Goal: Ask a question

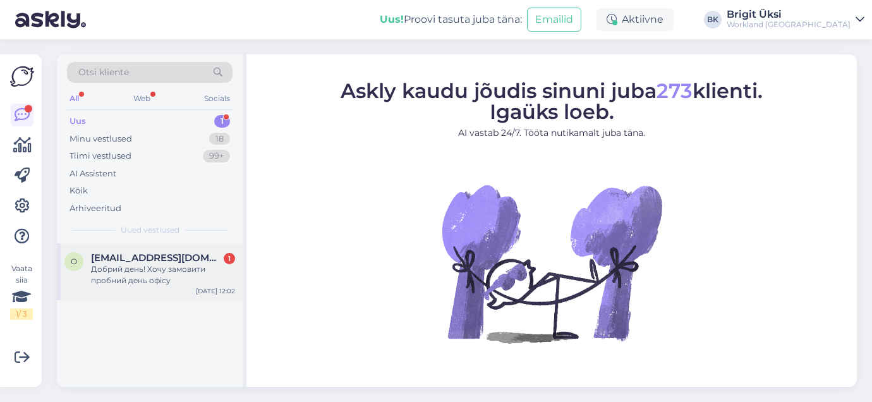
click at [128, 279] on div "Добрий день! Хочу замовити пробний день офісу" at bounding box center [163, 275] width 144 height 23
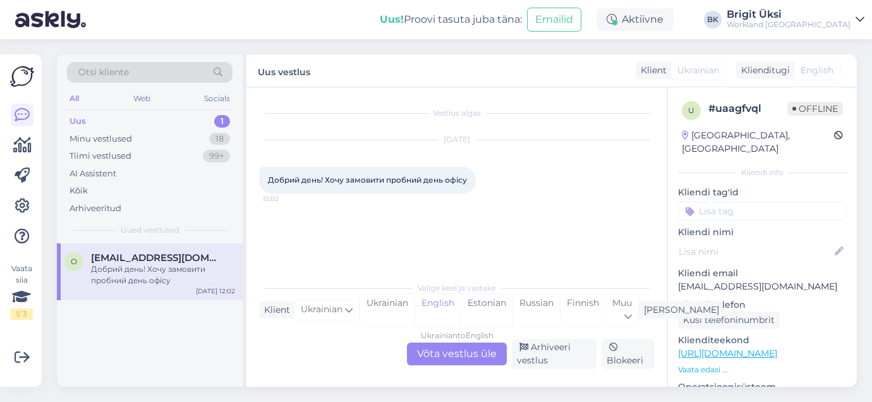
click at [473, 351] on div "Ukrainian to English Võta vestlus üle" at bounding box center [457, 354] width 100 height 23
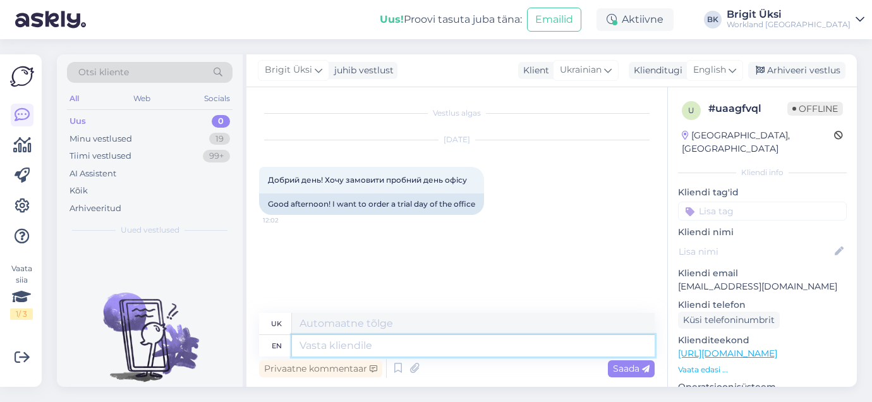
click at [434, 345] on textarea at bounding box center [473, 345] width 363 height 21
type textarea "Hello!"
type textarea "Привіт!"
type textarea "Hello! Than you"
type textarea "Привіт! Тан"
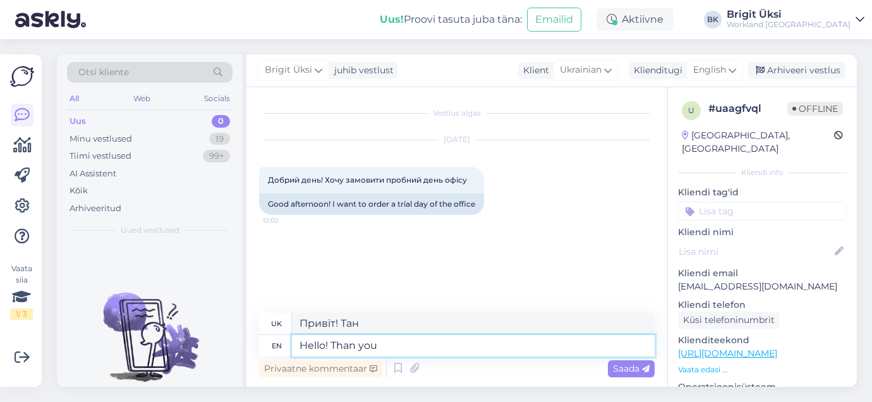
type textarea "Hello! Than you f"
type textarea "Привіт! Дякую."
type textarea "Hello! Than you for"
type textarea "Привіт! Дякую за"
type textarea "Hello! Than you for w"
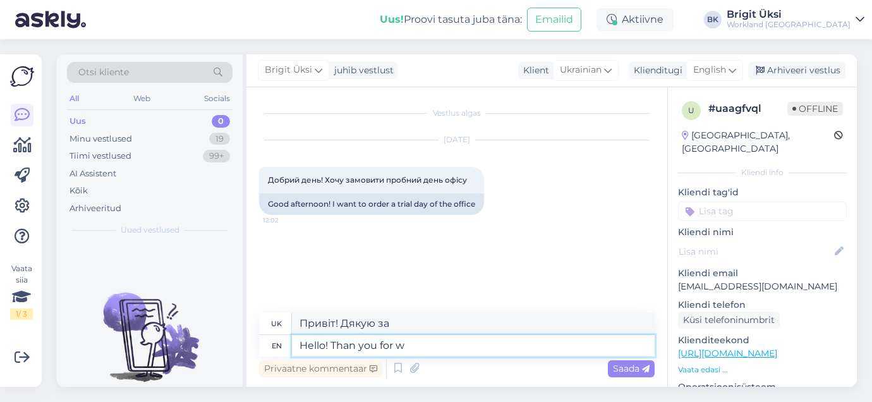
type textarea "Привіт! Дякую за w"
type textarea "Hello! Than you for writing t"
type textarea "Привіт! Дякую, що написали"
type textarea "Hello! Than you for writing to us!"
type textarea "Привіт! Дякуємо, що написали нам!"
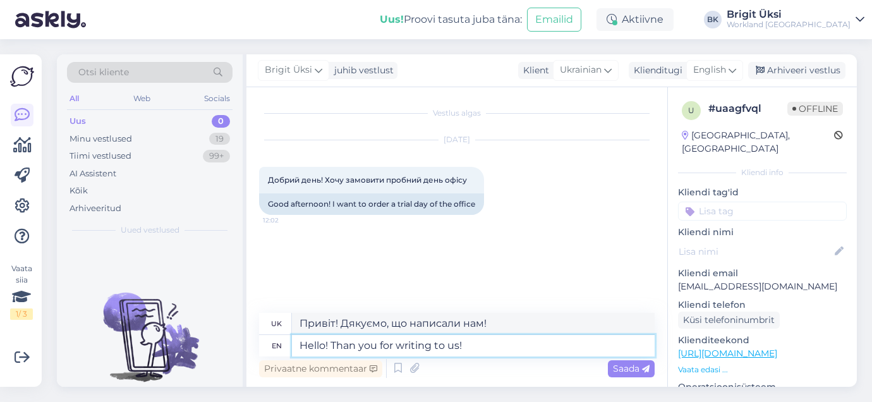
click at [355, 344] on textarea "Hello! Than you for writing to us!" at bounding box center [473, 345] width 363 height 21
click at [493, 341] on textarea "Hello! Thank you for writing to us!" at bounding box center [473, 345] width 363 height 21
type textarea "Hello! Thank you for writing to us! Which"
type textarea "Привіт! Дякуємо, що написали нам! Який"
type textarea "Hello! Thank you for writing to us! Which locatin"
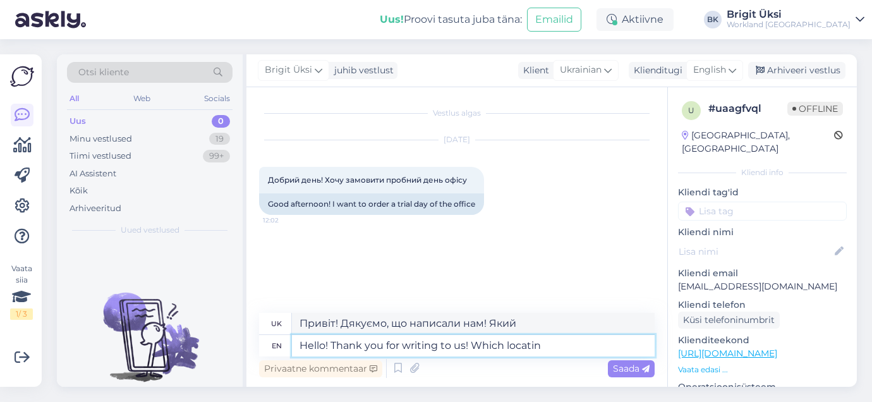
type textarea "Привіт! Дякуємо, що написали нам! Яке місце розташування"
type textarea "Hello! Thank you for writing to us! Which locatin i"
type textarea "Привіт! Дякуємо, що написали нам! Яке місце розташування я"
type textarea "Hello! Thank you for writing to us! Which locatin"
type textarea "Привіт! Дякуємо, що написали нам! Яке місце розташування"
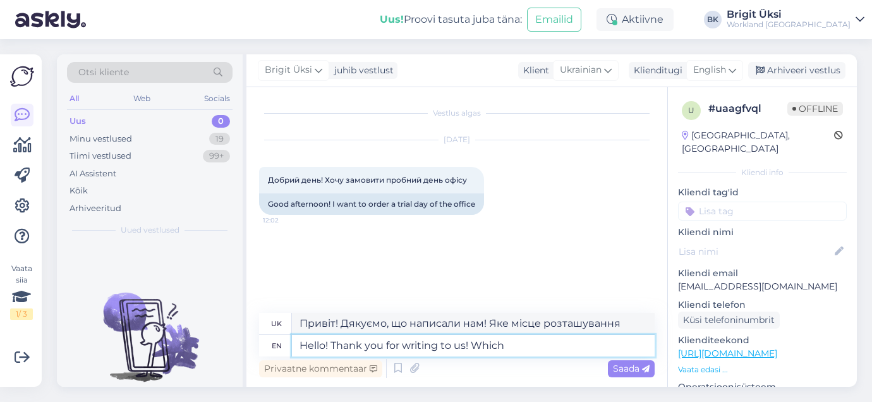
type textarea "Hello! Thank you for writing to us! Whic"
type textarea "Привіт! Дякуємо, що написали нам! Який"
type textarea "Hello! Thank you for writing to us!"
type textarea "Привіт! Дякуємо, що написали нам!"
type textarea "Hello! Thank you for writing to us! In"
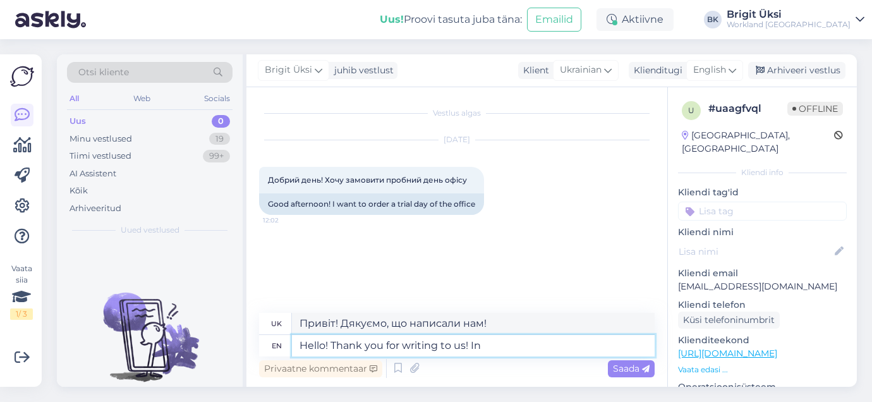
type textarea "Привіт! Дякуємо, що написали нам! У"
type textarea "Hello! Thank you for writing to us! In which"
type textarea "Привіт! Дякуємо, що написали нам! У якому"
type textarea "Hello! Thank you for writing to us! In which location"
type textarea "Привіт! Дякуємо, що написали нам! У якому місці"
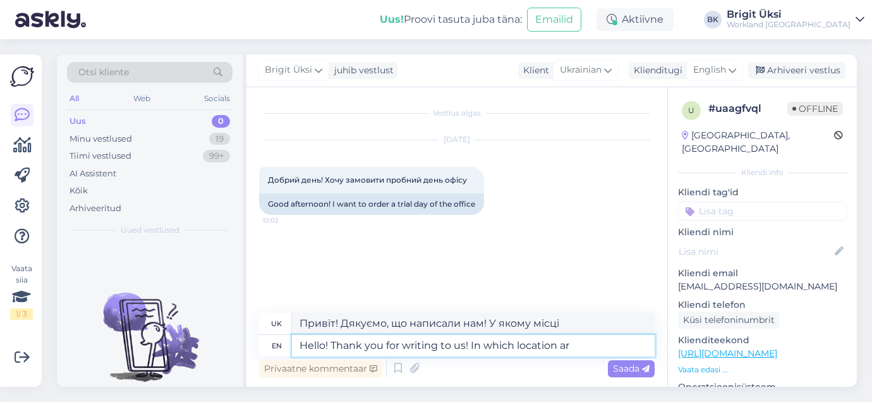
type textarea "Hello! Thank you for writing to us! In which location ar e"
type textarea "Привіт! Дякуємо, що написали нам! У якому місці ви знаходитесь"
type textarea "Hello! Thank you for writing to us! In which location are you"
type textarea "Привіт! Дякуємо, що написали нам! У якому місці ви знаходитесь?"
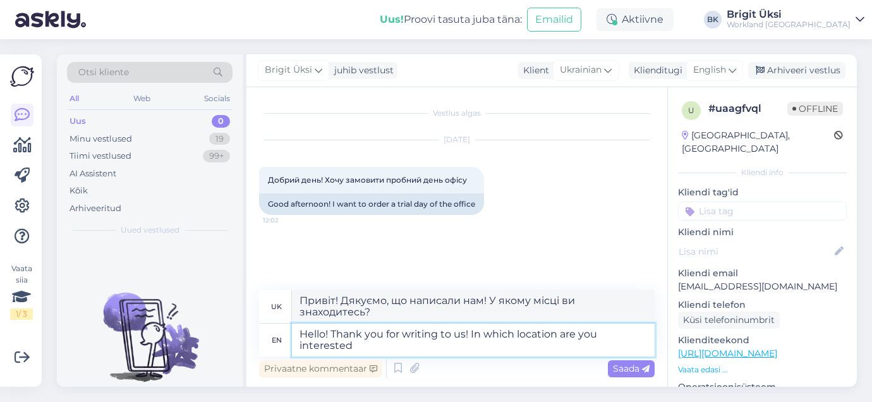
type textarea "Hello! Thank you for writing to us! In which location are you interested i"
type textarea "Привіт! Дякуємо, що написали нам! Яке місце розташування вас цікавить?"
type textarea "Hello! Thank you for writing to us! In which location are you interested in -"
type textarea "Привіт! Дякуємо, що написали нам! Яке місце вас цікавить -"
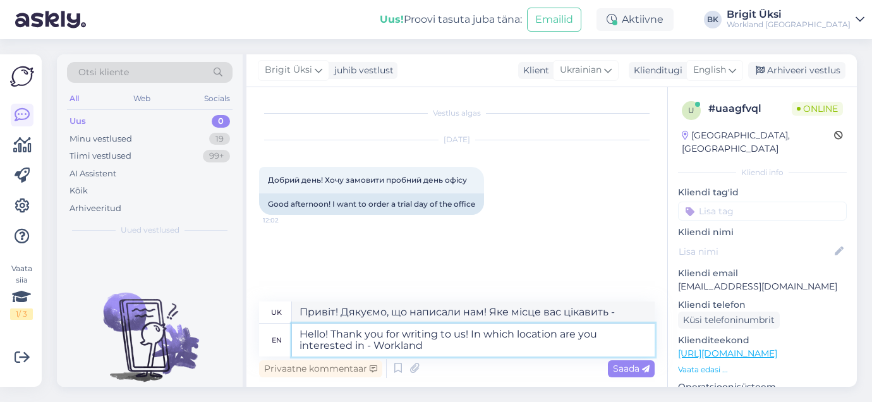
type textarea "Hello! Thank you for writing to us! In which location are you interested in - W…"
type textarea "Привіт! Дякуємо, що написали нам! Яке місце розташування вас цікавить - Workland"
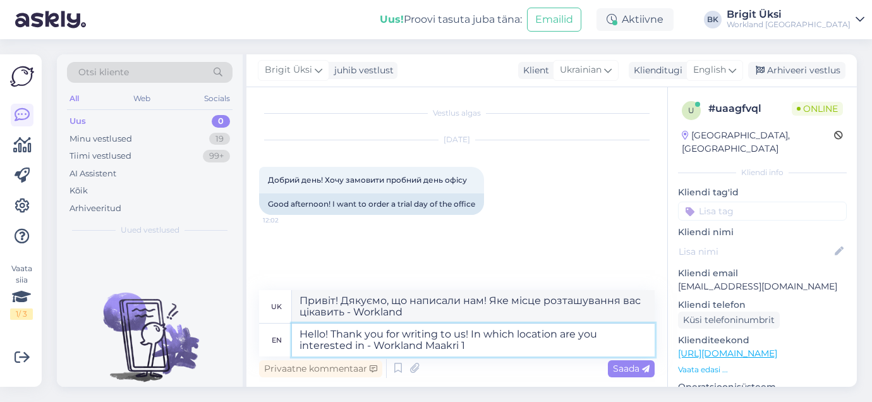
type textarea "Hello! Thank you for writing to us! In which location are you interested in - W…"
type textarea "Вітаємо! Дякуємо, що написали нам! Яке місце розташування вас цікавить - Workla…"
type textarea "Hello! Thank you for writing to us! In which location are you interested in - W…"
type textarea "Вітаємо! Дякуємо, що написали нам! Яке місце розташування вас цікавить - Workla…"
type textarea "Hello! Thank you for writing to us! In which location are you interested in - W…"
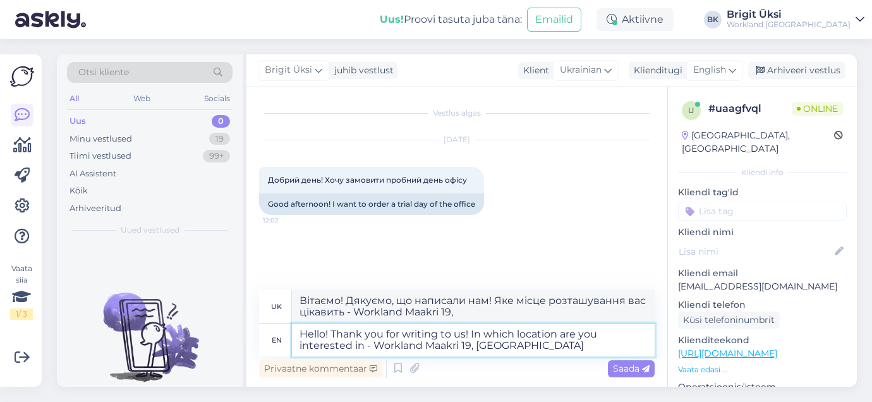
type textarea "Вітаємо! Дякуємо, що написали нам! Яке місце розташування вас цікавить - Workla…"
type textarea "Hello! Thank you for writing to us! In which location are you interested in - W…"
type textarea "Вітаємо! Дякуємо, що написали нам! Яке місце розташування вас цікавить - Workla…"
type textarea "Hello! Thank you for writing to us! In which location are you interested in - W…"
type textarea "Вітаємо! Дякуємо, що написали нам! Яке місце розташування вас цікавить - Workla…"
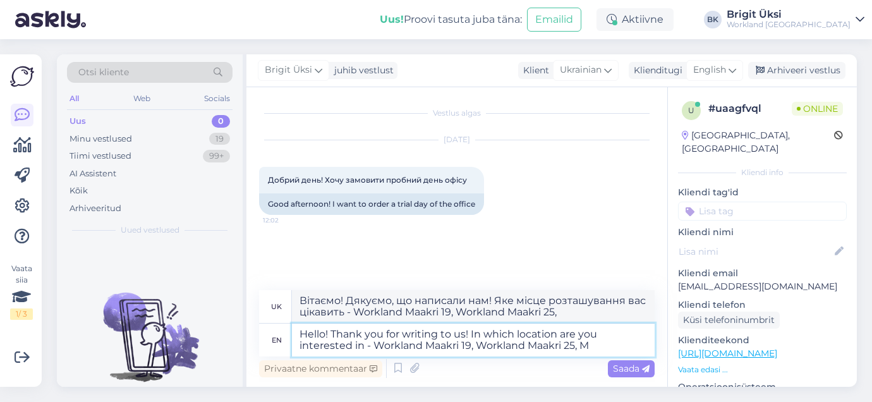
type textarea "Hello! Thank you for writing to us! In which location are you interested in - W…"
type textarea "Вітаємо! Дякуємо, що написали нам! Яке місце розташування вас цікавить - Workla…"
type textarea "Hello! Thank you for writing to us! In which location are you interested in - W…"
type textarea "Вітаємо! Дякуємо, що написали нам! Яке місце розташування вас цікавить - Workla…"
type textarea "Hello! Thank you for writing to us! In which location are you interested in - W…"
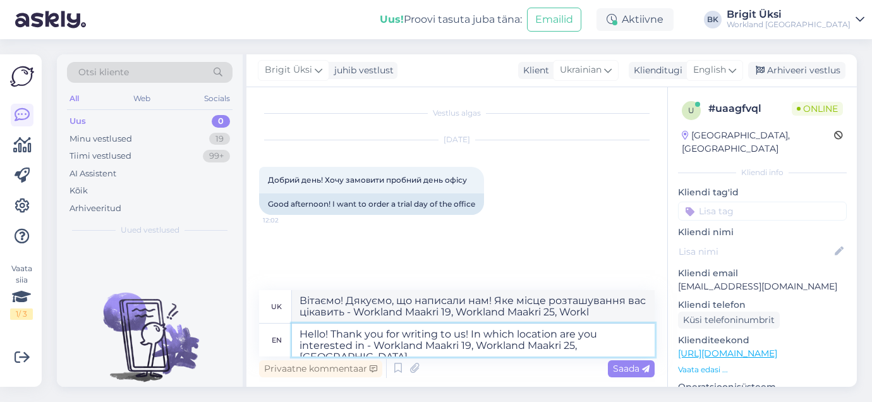
type textarea "Вітаємо! Дякуємо, що написали нам! Яке місце розташування вас цікавить - Workla…"
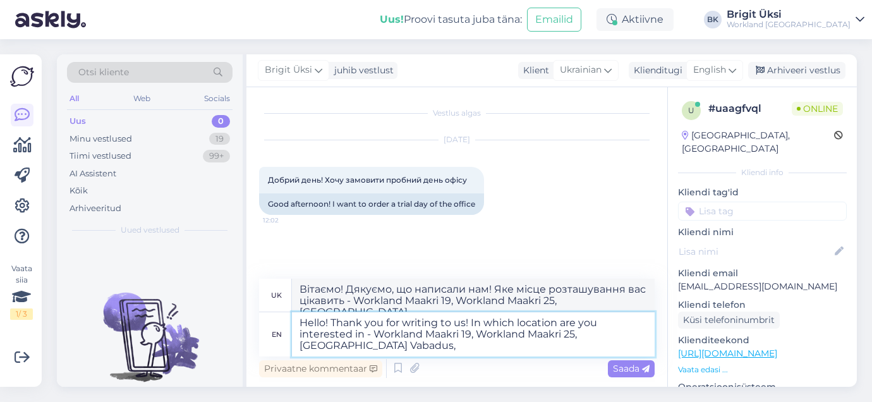
type textarea "Hello! Thank you for writing to us! In which location are you interested in - W…"
type textarea "Вітаємо! Дякуємо, що написали нам! Яке місце розташування вас цікавить - Workla…"
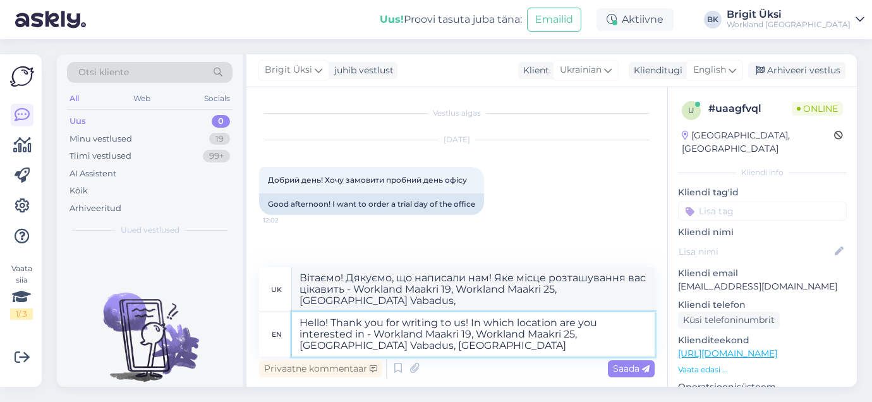
type textarea "Hello! Thank you for writing to us! In which location are you interested in - W…"
type textarea "Вітаємо! Дякуємо, що написали нам! Яке місце розташування вас цікавить - Workla…"
type textarea "Hello! Thank you for writing to us! In which location are you interested in - W…"
type textarea "Привіт! Дякуємо, що написали нам! Яке розташування вас цікавить - Workland Maak…"
type textarea "Hello! Thank you for writing to us! In which location are you interested in - W…"
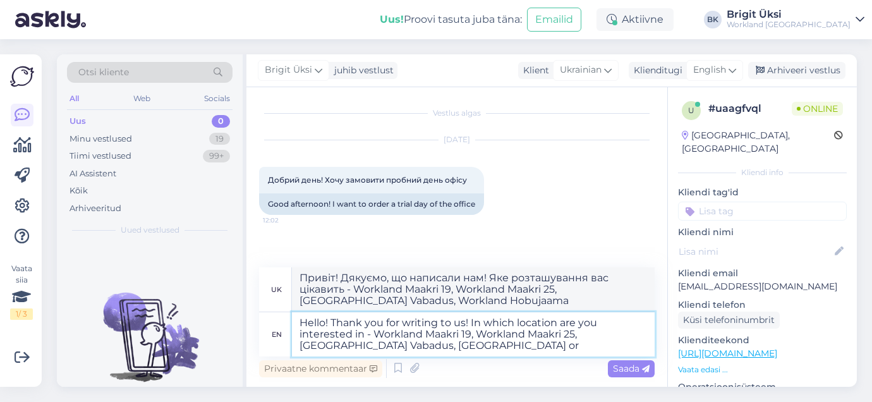
type textarea "Вітаємо! Дякуємо, що написали нам! Яке місце розташування вас цікавить - Workla…"
type textarea "Hello! Thank you for writing to us! In which location are you interested in - W…"
type textarea "Вітаємо! Дякуємо, що написали нам! Яке місце розташування вас цікавить - Workla…"
type textarea "Hello! Thank you for writing to us! In which location are you interested in - W…"
type textarea "Привіт! Дякуємо, що написали нам! Яке місце вас цікавить – Workland Maakri 19, …"
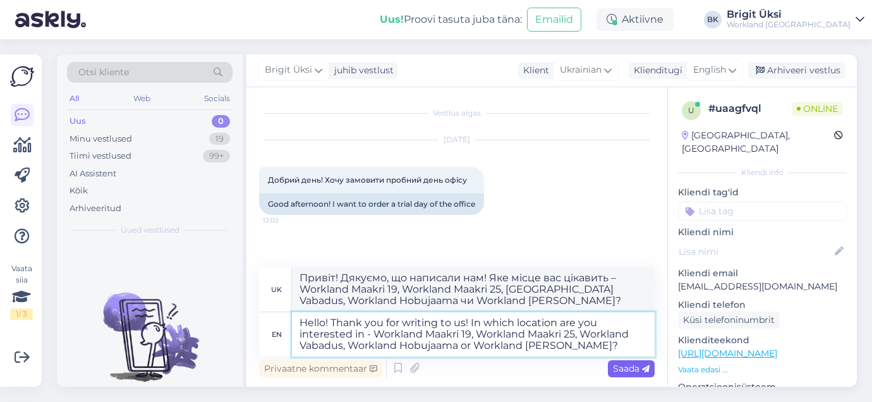
type textarea "Hello! Thank you for writing to us! In which location are you interested in - W…"
click at [636, 368] on span "Saada" at bounding box center [631, 368] width 37 height 11
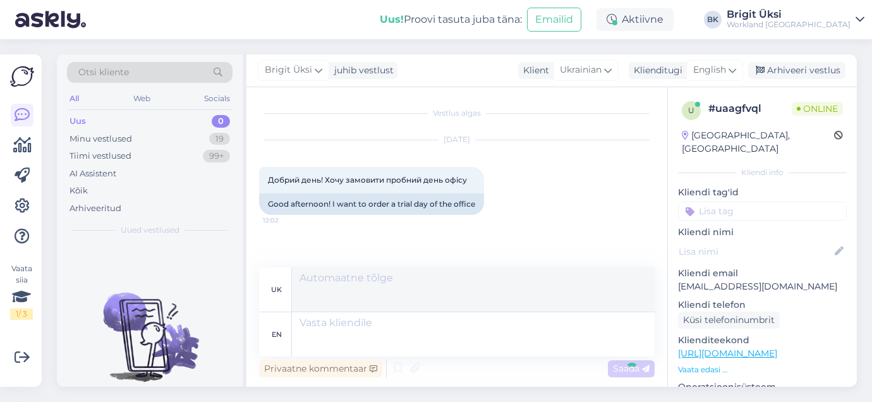
scroll to position [71, 0]
